Goal: Task Accomplishment & Management: Manage account settings

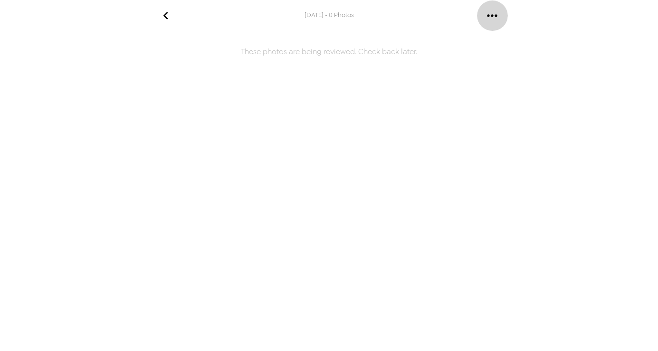
click at [493, 16] on icon "gallery menu" at bounding box center [491, 15] width 15 height 15
click at [516, 44] on span "Copy gallery link" at bounding box center [530, 43] width 57 height 11
click at [168, 17] on icon "go back" at bounding box center [165, 15] width 15 height 15
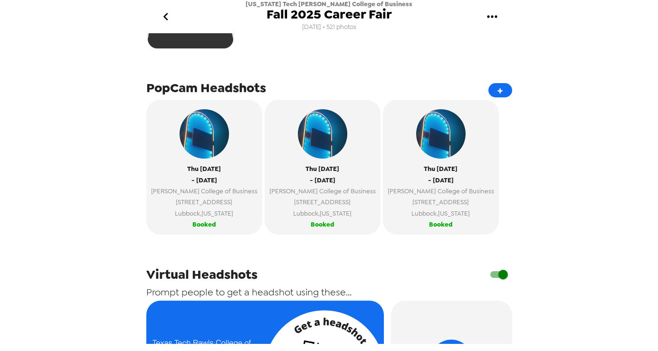
scroll to position [285, 0]
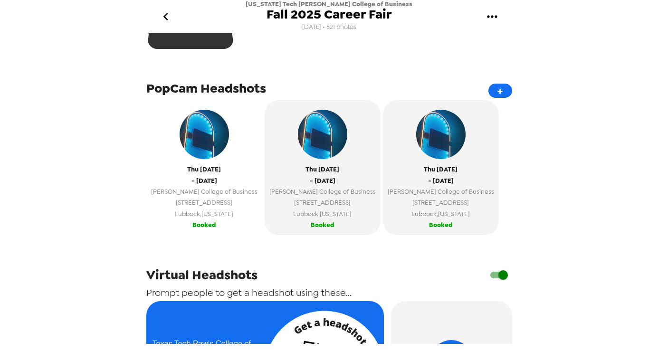
click at [180, 154] on img "button" at bounding box center [204, 134] width 49 height 49
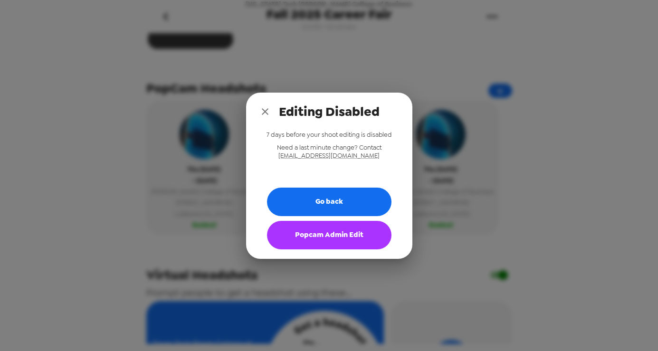
click at [265, 111] on icon "close" at bounding box center [265, 111] width 7 height 7
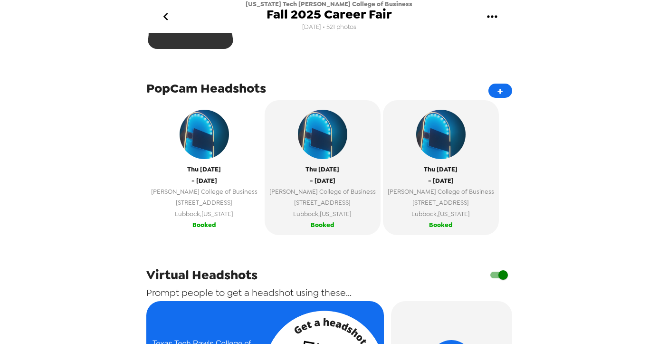
click at [191, 184] on span "- Thu 9/25/25" at bounding box center [204, 180] width 26 height 11
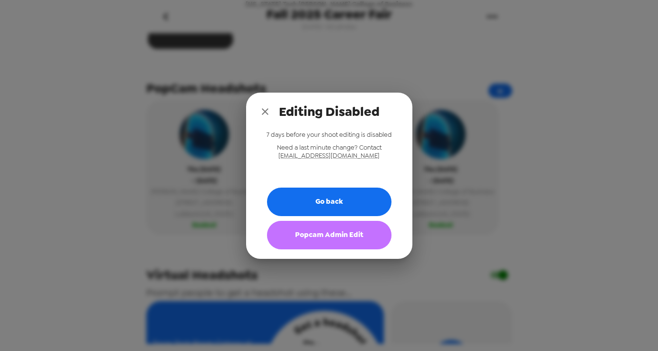
click at [314, 236] on button "Popcam Admin Edit" at bounding box center [329, 235] width 124 height 28
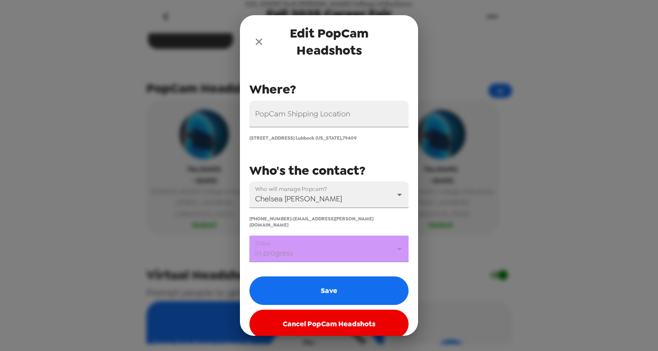
scroll to position [104, 0]
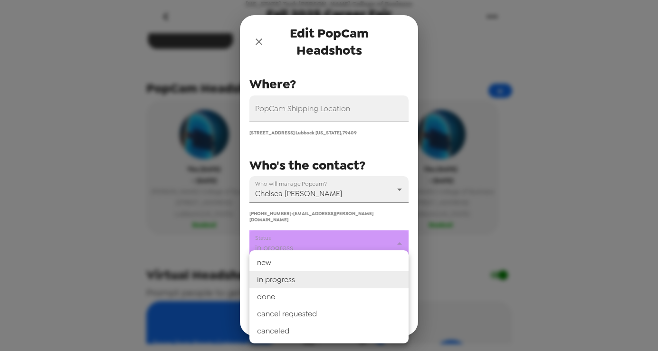
click at [342, 241] on body "Texas Tech Rawls College of Business Fall 2025 Career Fair 6/25/25 • 521 photos…" at bounding box center [329, 175] width 658 height 351
click at [303, 294] on li "done" at bounding box center [328, 296] width 159 height 17
type input "done"
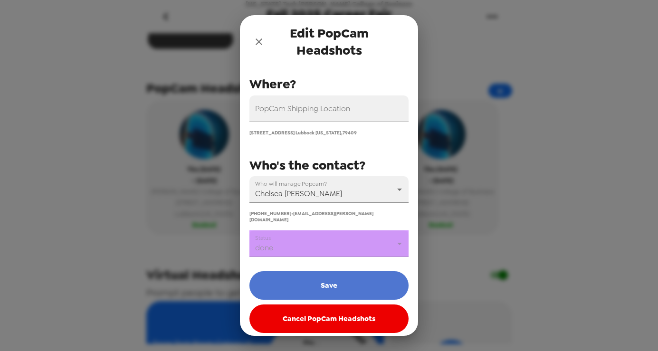
click at [314, 278] on button "Save" at bounding box center [328, 285] width 159 height 28
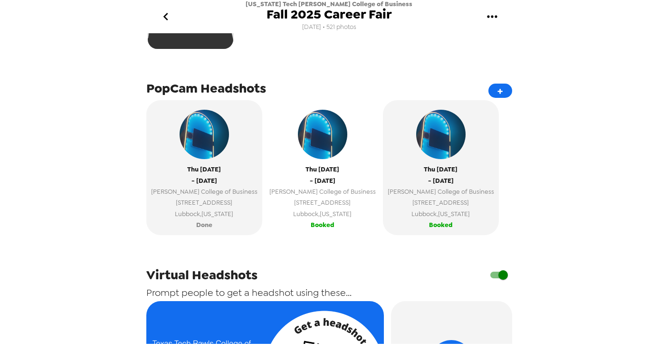
click at [311, 224] on span "Booked" at bounding box center [323, 224] width 24 height 11
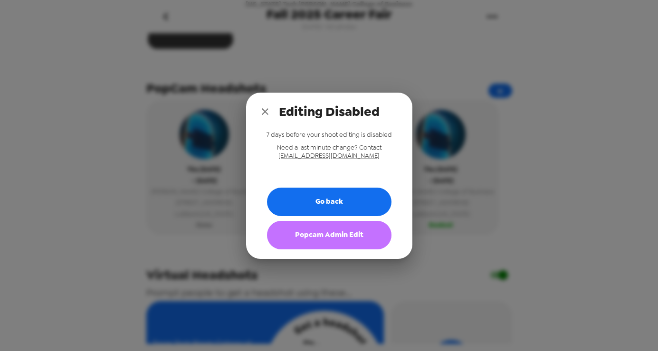
click at [300, 229] on button "Popcam Admin Edit" at bounding box center [329, 235] width 124 height 28
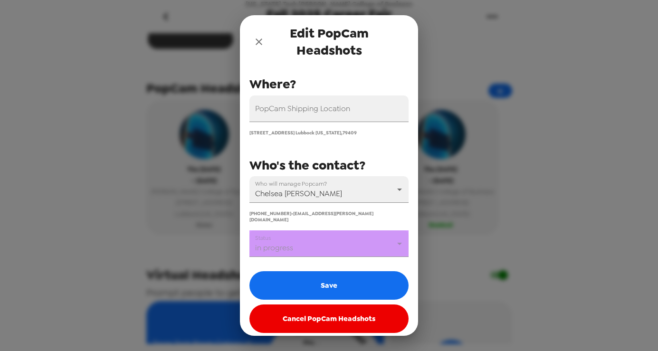
click at [322, 239] on body "Texas Tech Rawls College of Business Fall 2025 Career Fair 6/25/25 • 521 photos…" at bounding box center [329, 175] width 658 height 351
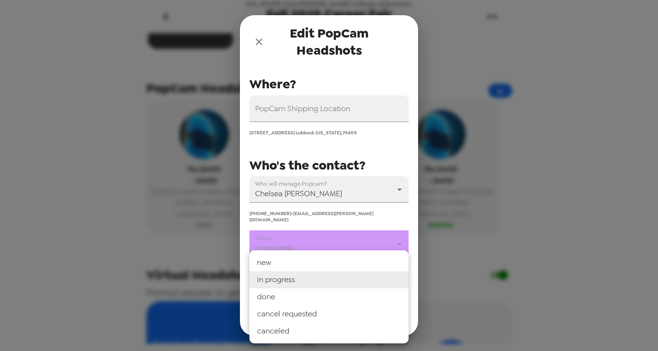
click at [293, 292] on li "done" at bounding box center [328, 296] width 159 height 17
type input "done"
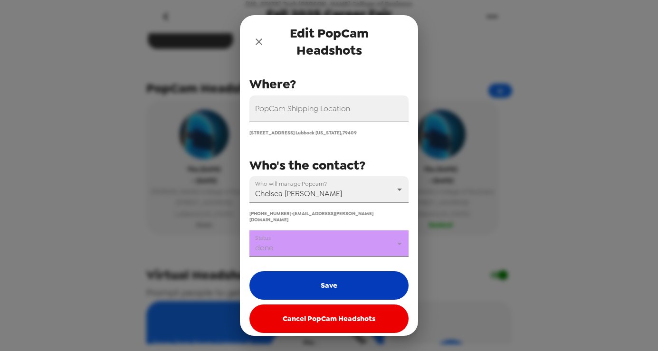
click at [303, 280] on button "Save" at bounding box center [328, 285] width 159 height 28
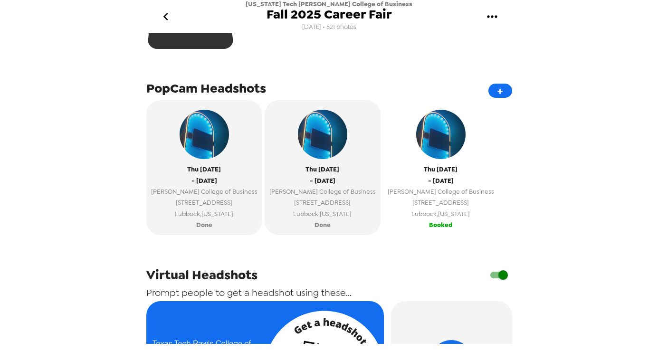
click at [424, 170] on span "Thu 9/25/25" at bounding box center [441, 169] width 34 height 11
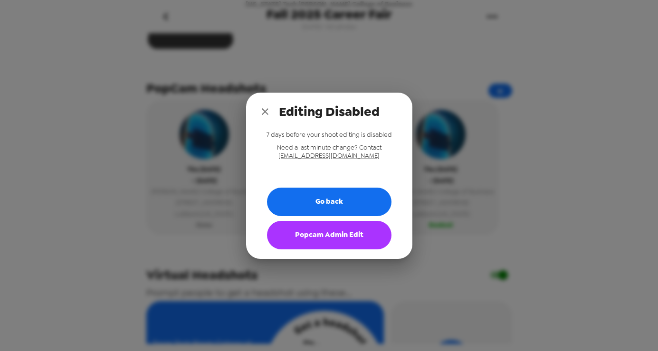
click at [314, 239] on button "Popcam Admin Edit" at bounding box center [329, 235] width 124 height 28
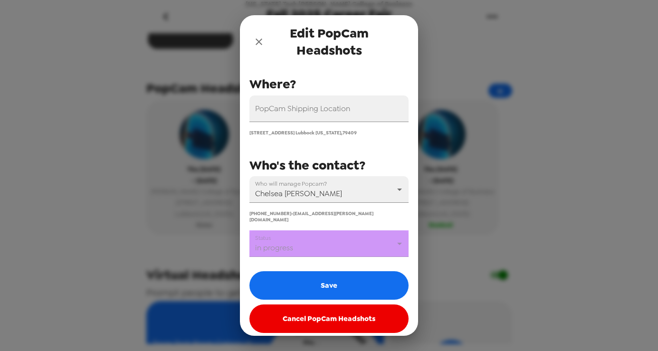
click at [314, 239] on body "Texas Tech Rawls College of Business Fall 2025 Career Fair 6/25/25 • 521 photos…" at bounding box center [329, 175] width 658 height 351
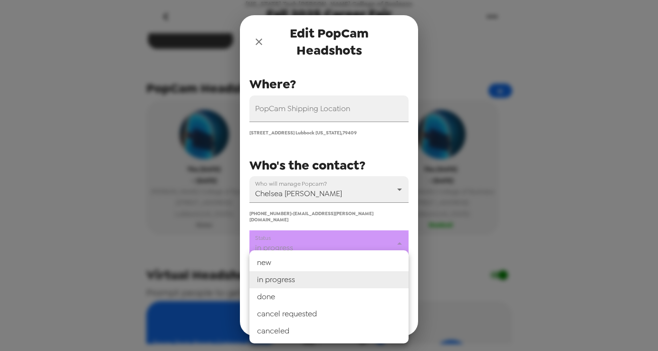
click at [287, 292] on li "done" at bounding box center [328, 296] width 159 height 17
type input "done"
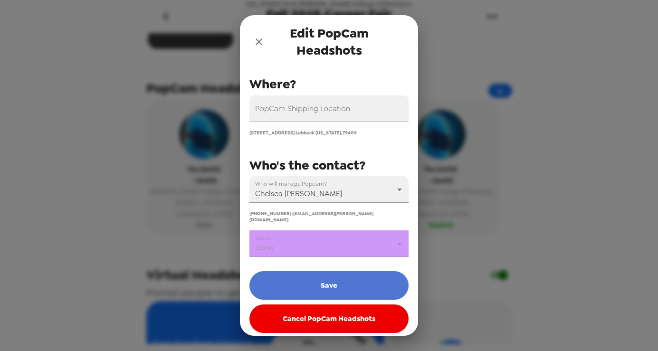
click at [298, 281] on button "Save" at bounding box center [328, 285] width 159 height 28
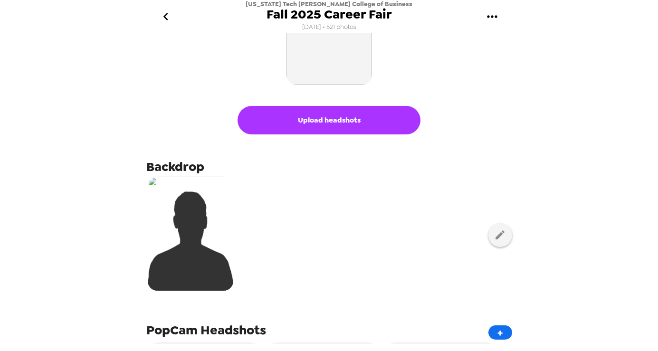
scroll to position [0, 0]
